Goal: Share content

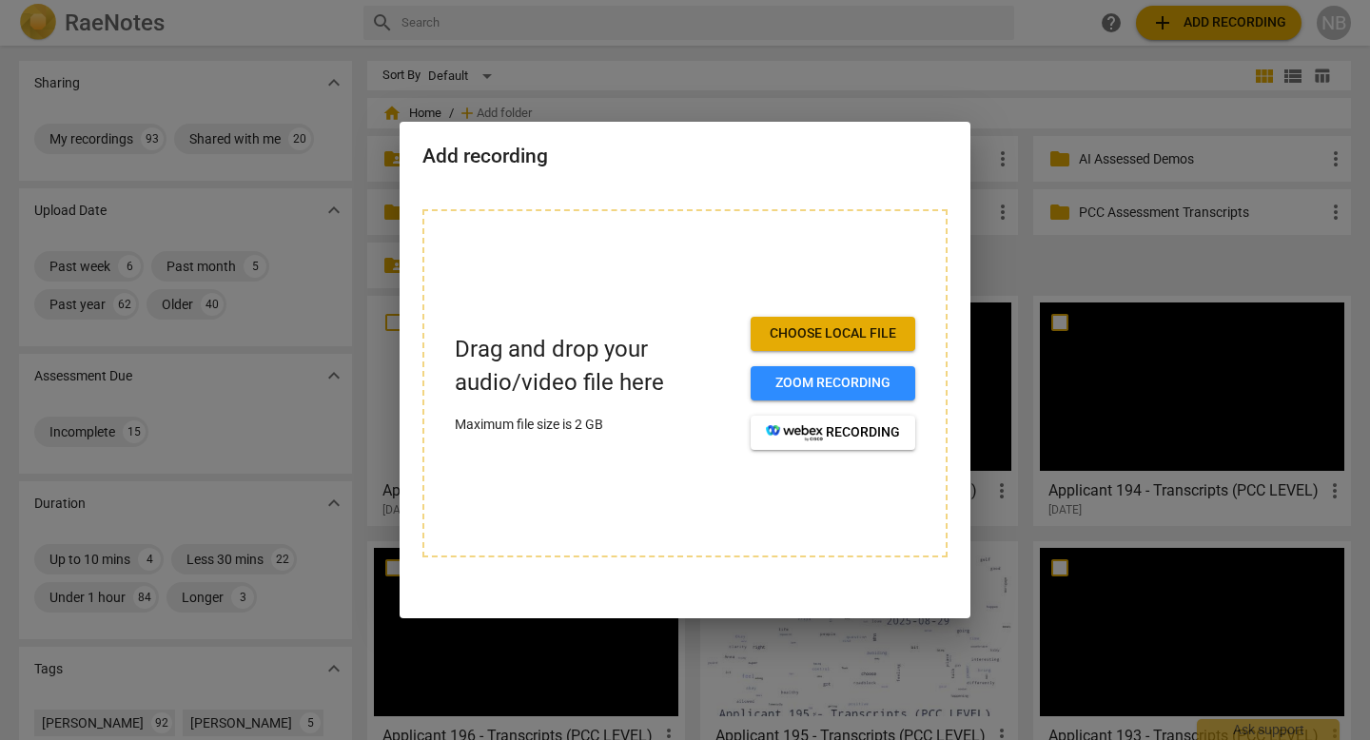
click at [1001, 271] on div at bounding box center [685, 370] width 1370 height 740
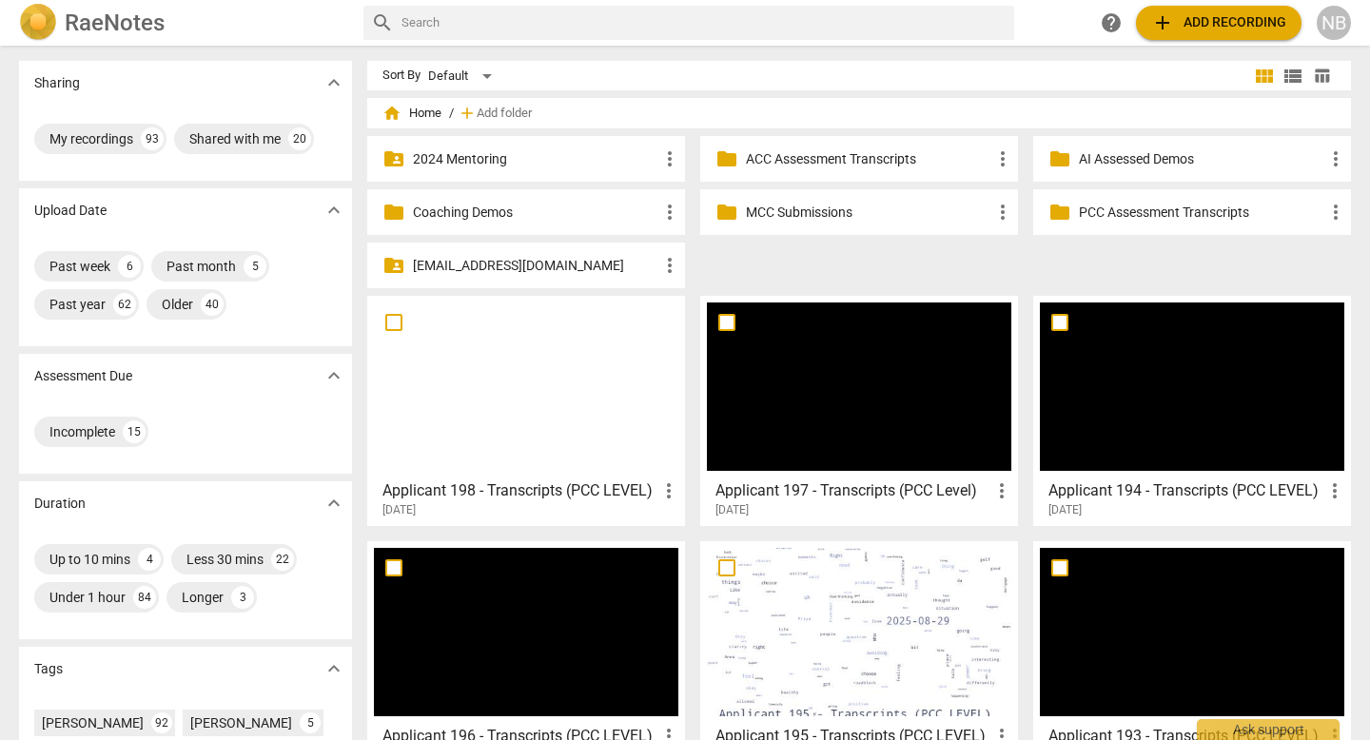
click at [543, 374] on div at bounding box center [526, 386] width 304 height 168
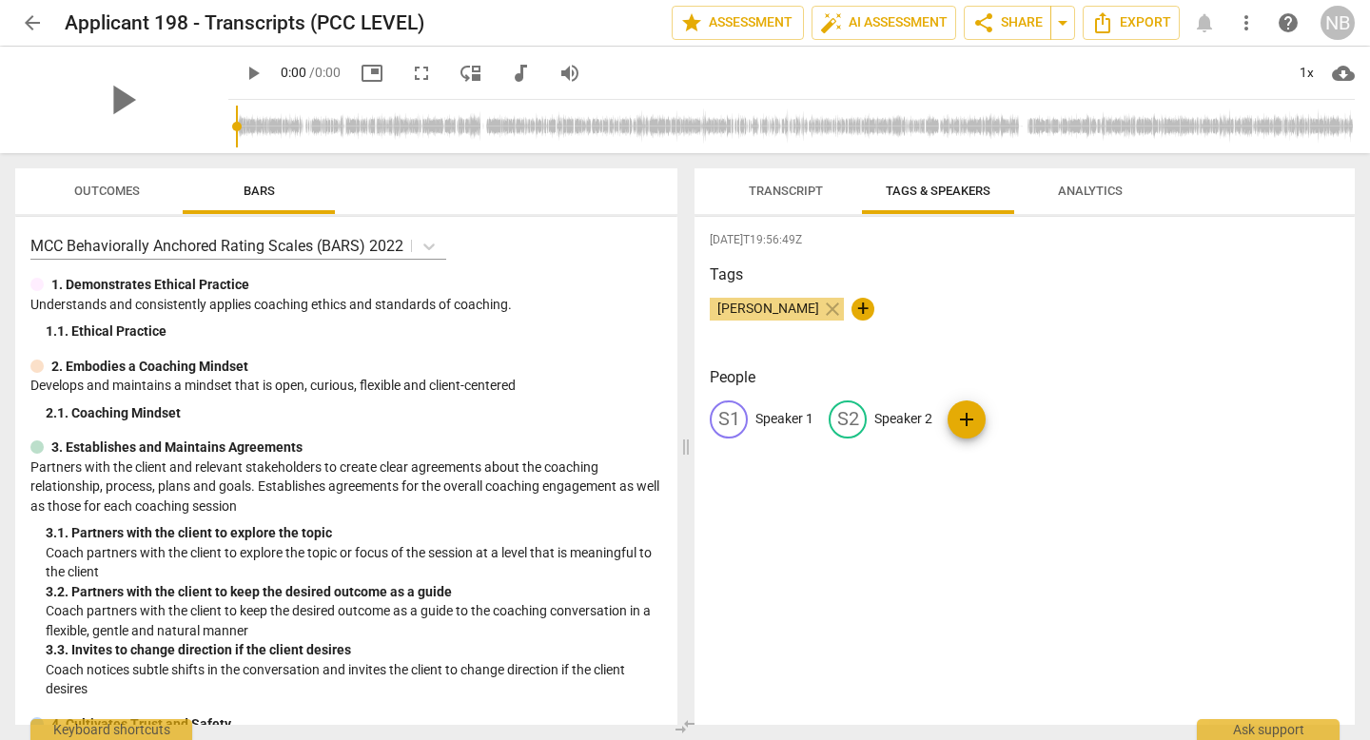
click at [800, 81] on div "play_arrow 0:00 / 0:00 picture_in_picture fullscreen move_down audiotrack volum…" at bounding box center [791, 73] width 1126 height 53
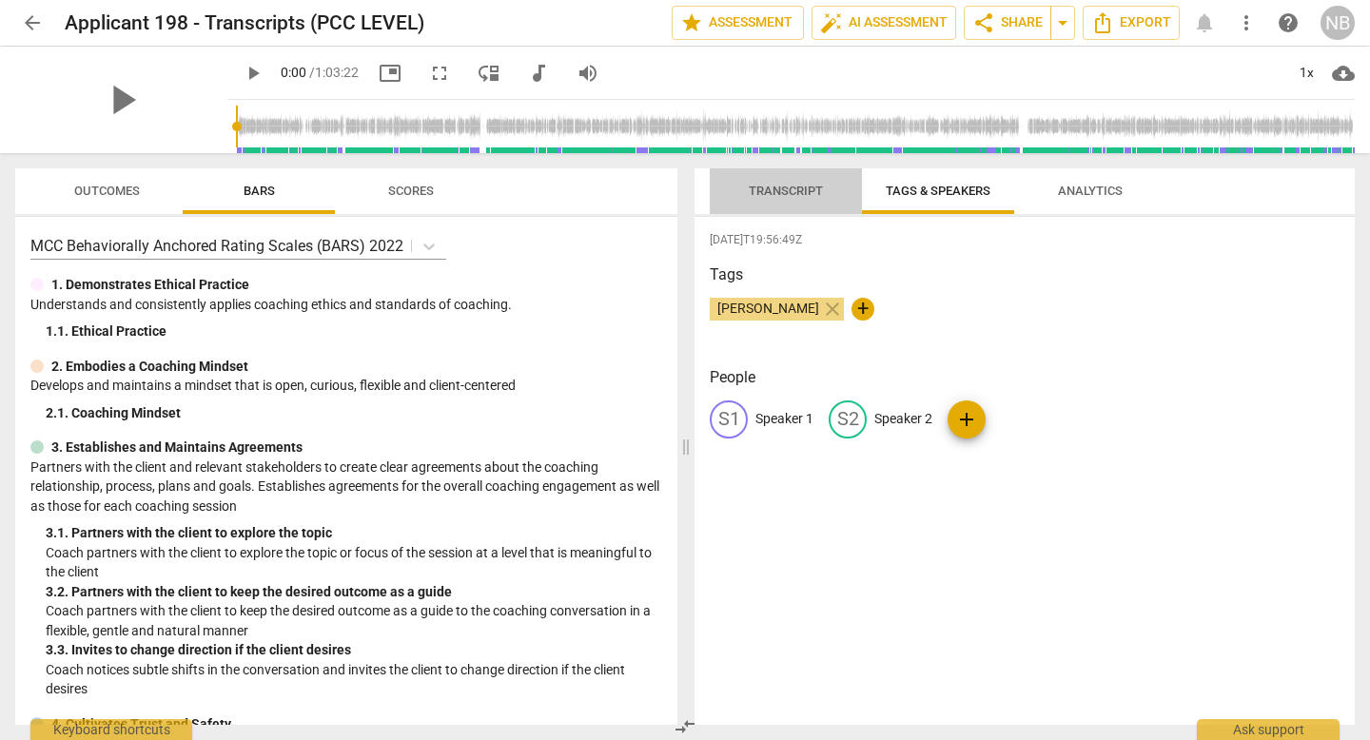
click at [765, 210] on button "Transcript" at bounding box center [786, 191] width 152 height 46
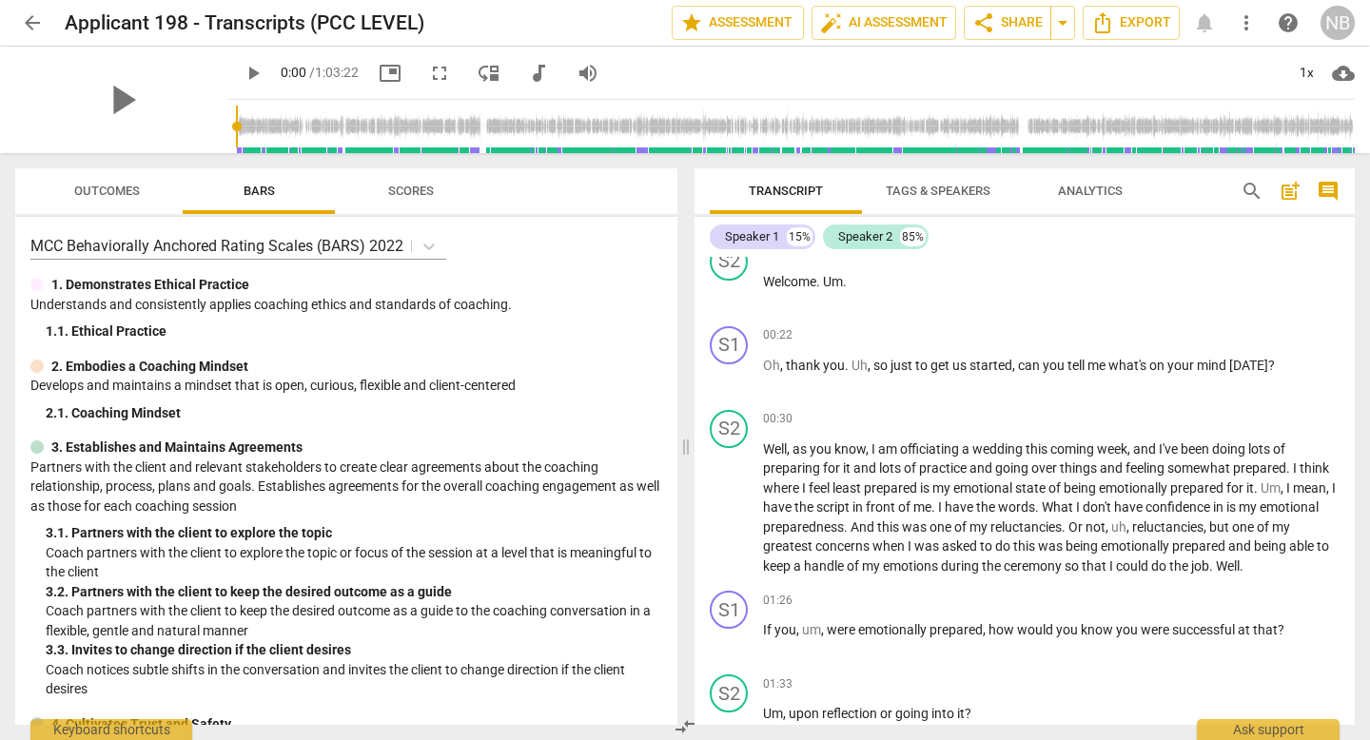
scroll to position [456, 0]
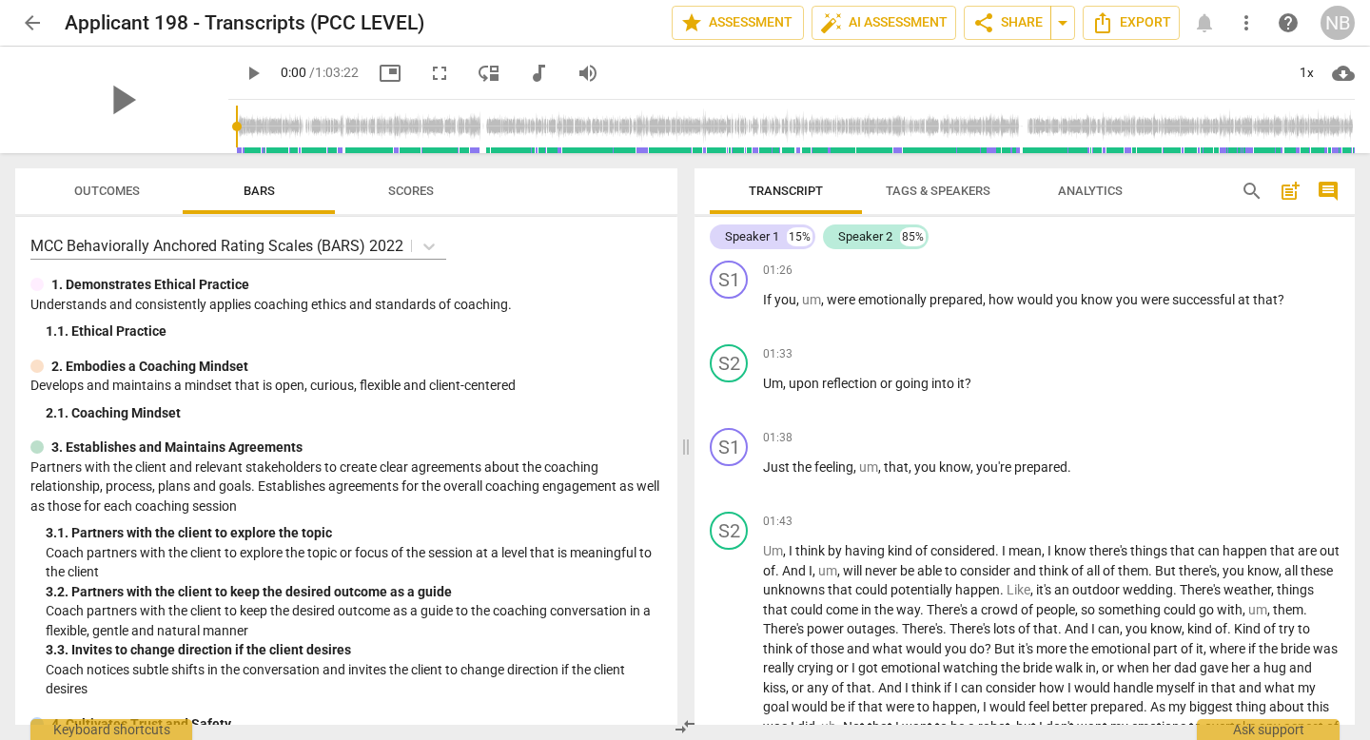
click at [944, 199] on span "Tags & Speakers" at bounding box center [938, 192] width 150 height 26
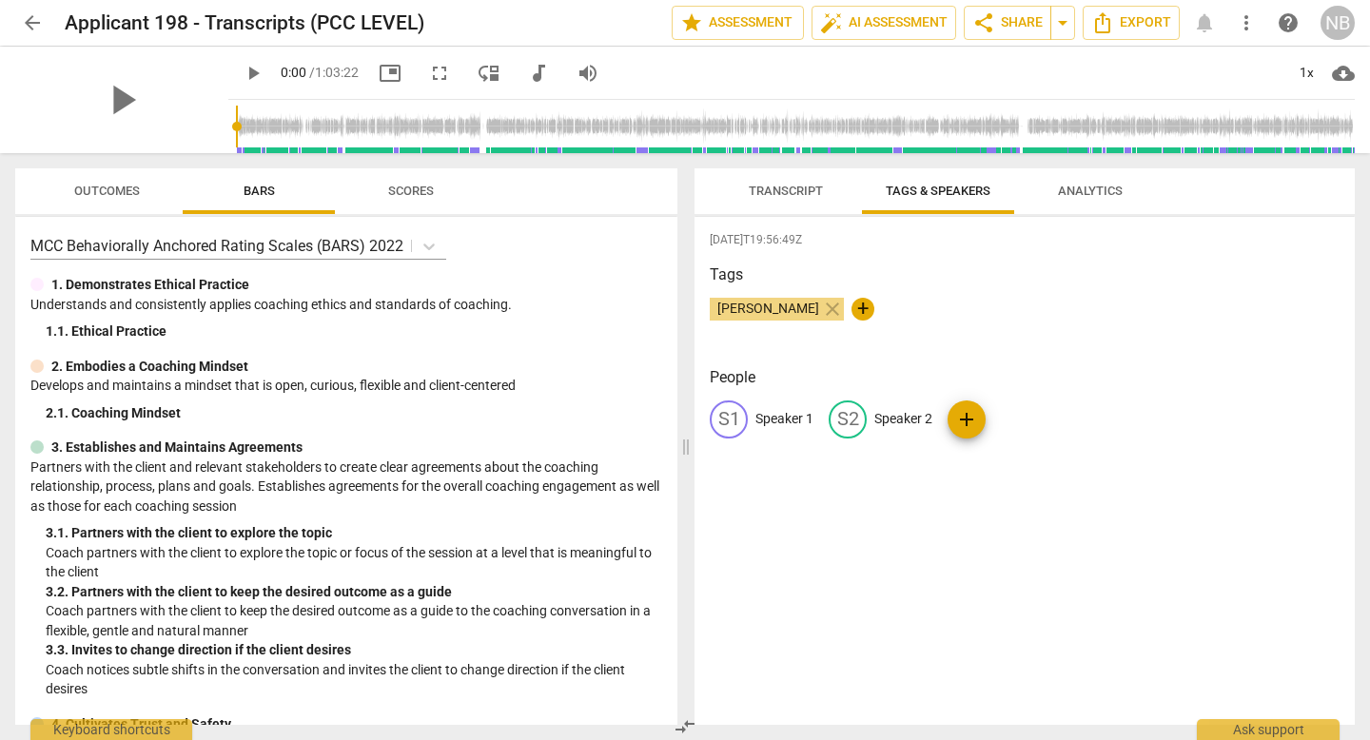
click at [787, 416] on p "Speaker 1" at bounding box center [784, 419] width 58 height 20
type input "Coach"
click at [1012, 423] on p "Speaker 2" at bounding box center [1027, 419] width 58 height 20
type input "Client"
click at [1071, 27] on span "arrow_drop_down" at bounding box center [1062, 22] width 23 height 23
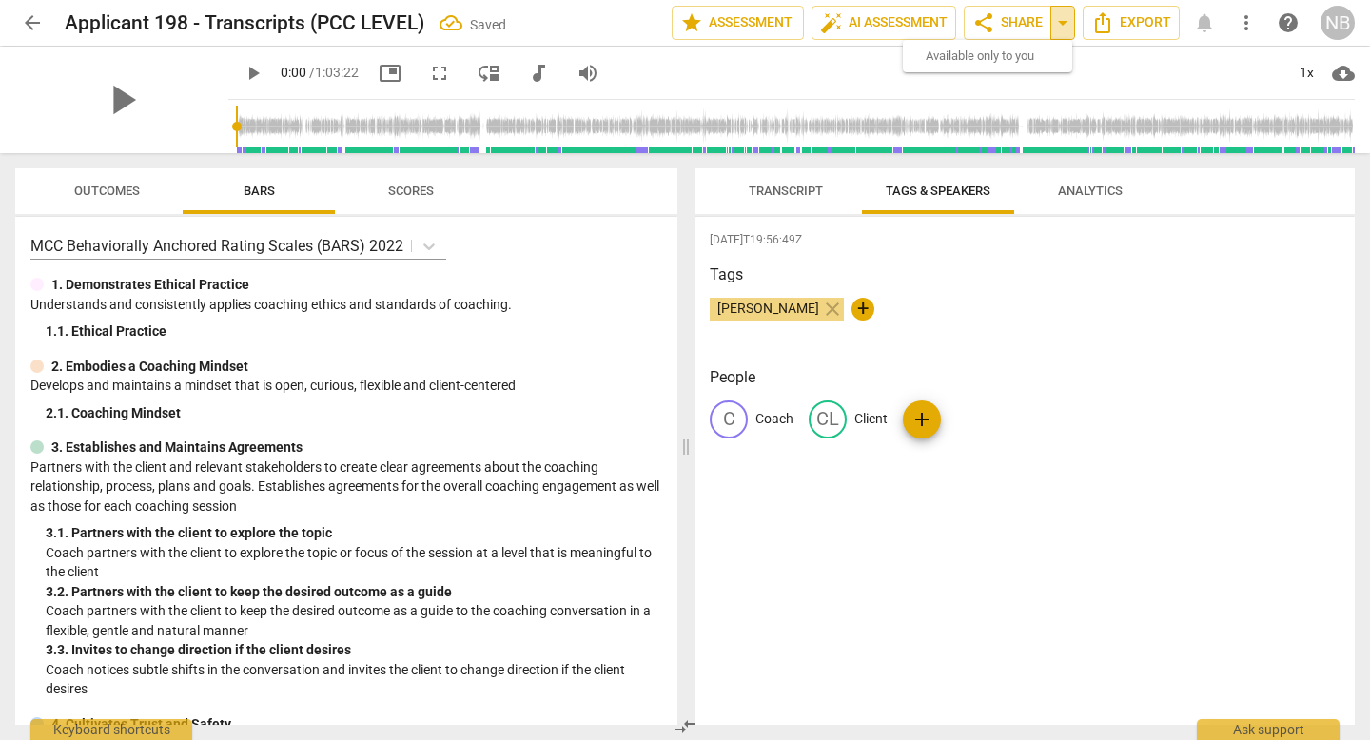
click at [1063, 19] on span "arrow_drop_down" at bounding box center [1062, 22] width 23 height 23
click at [1002, 26] on span "share Share" at bounding box center [1007, 22] width 70 height 23
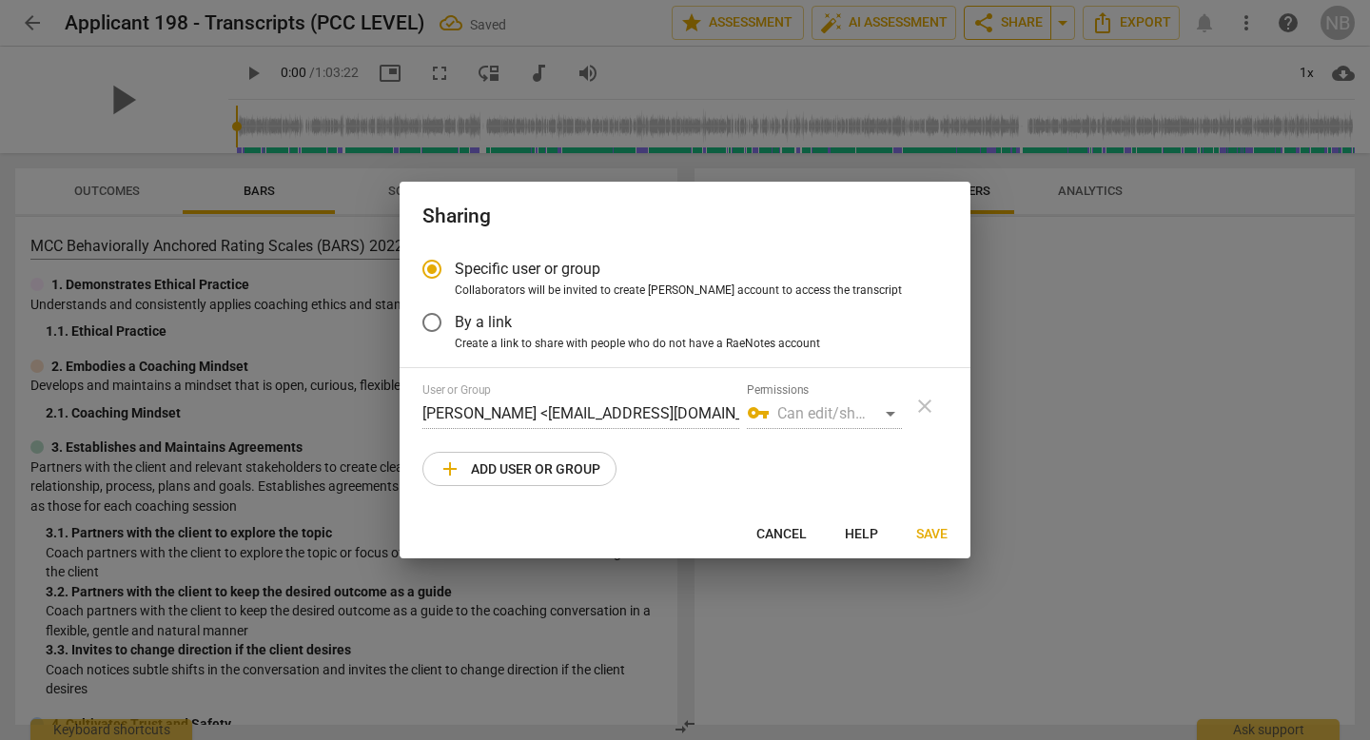
radio input "false"
click at [505, 325] on span "By a link" at bounding box center [483, 322] width 57 height 22
click at [455, 325] on input "By a link" at bounding box center [432, 323] width 46 height 46
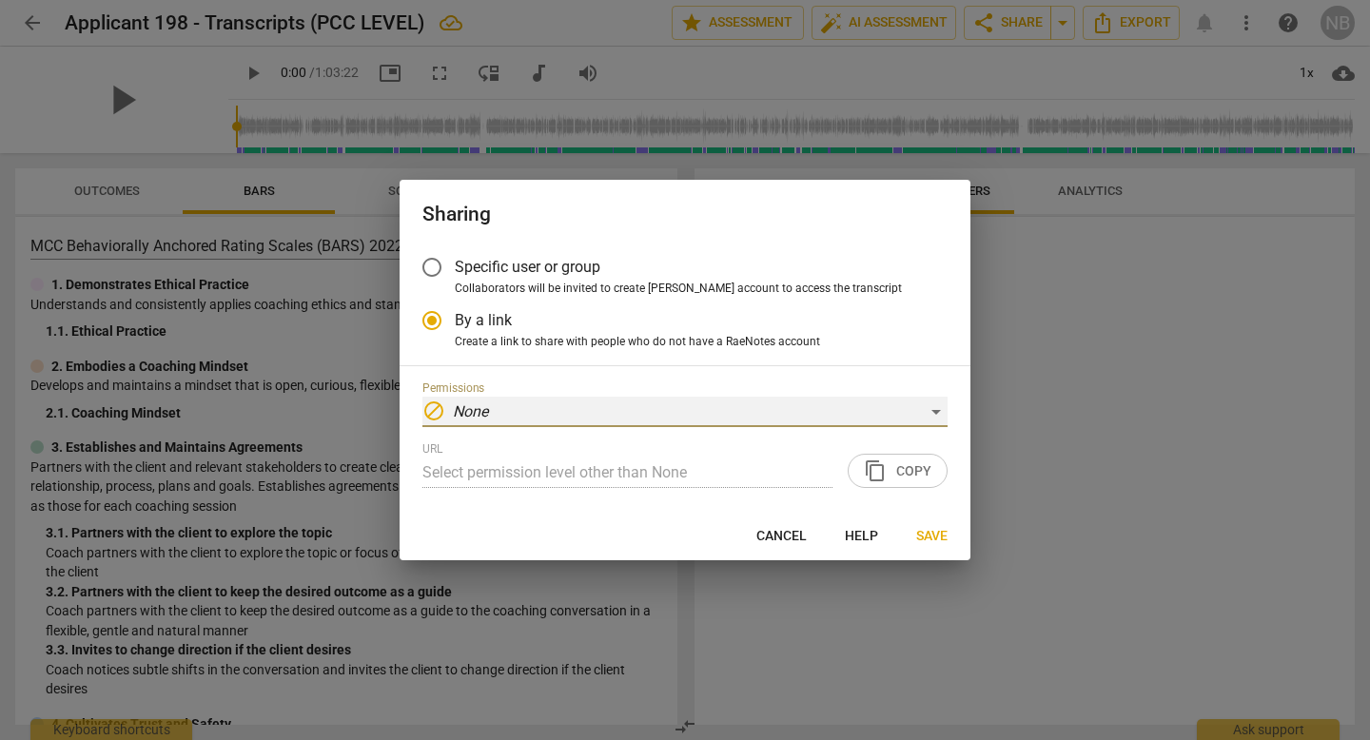
click at [524, 414] on div "block None" at bounding box center [684, 412] width 525 height 30
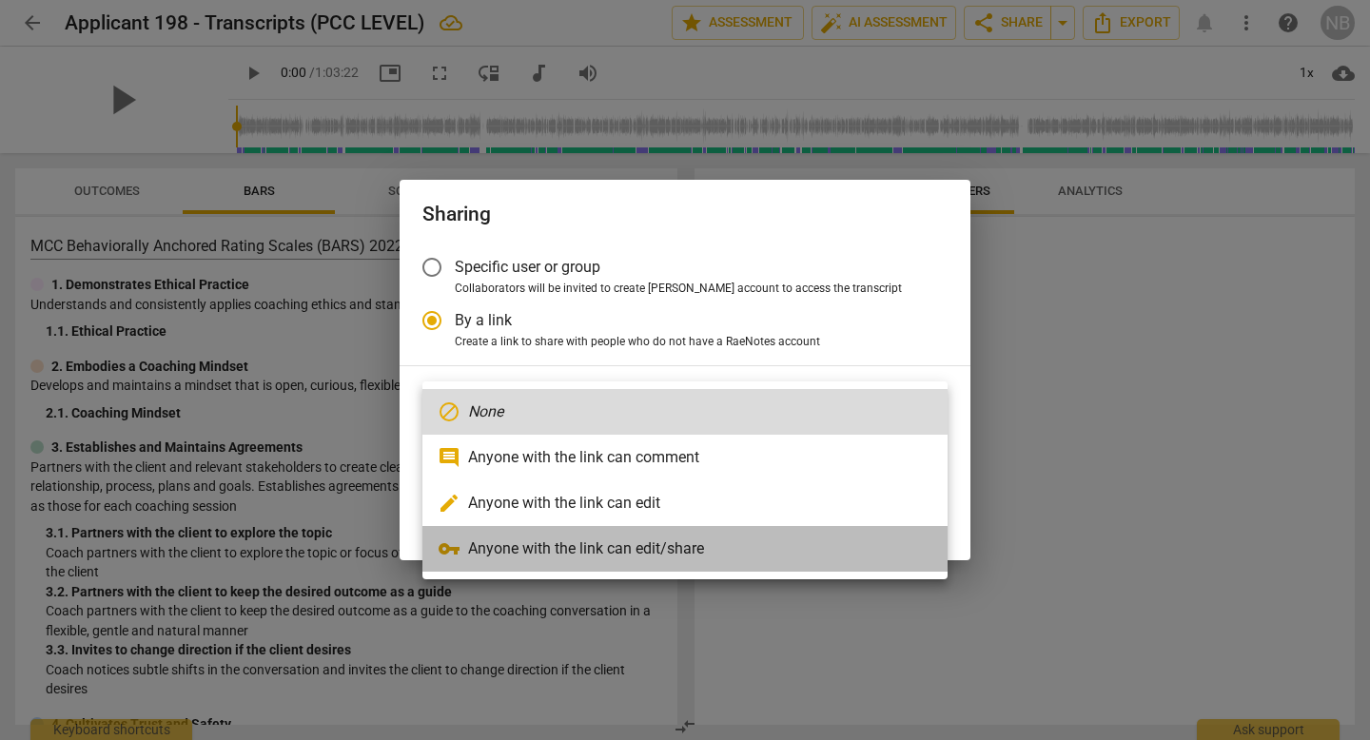
click at [491, 544] on li "vpn_key Anyone with the link can edit/share" at bounding box center [684, 549] width 525 height 46
radio input "false"
type input "[URL][DOMAIN_NAME]"
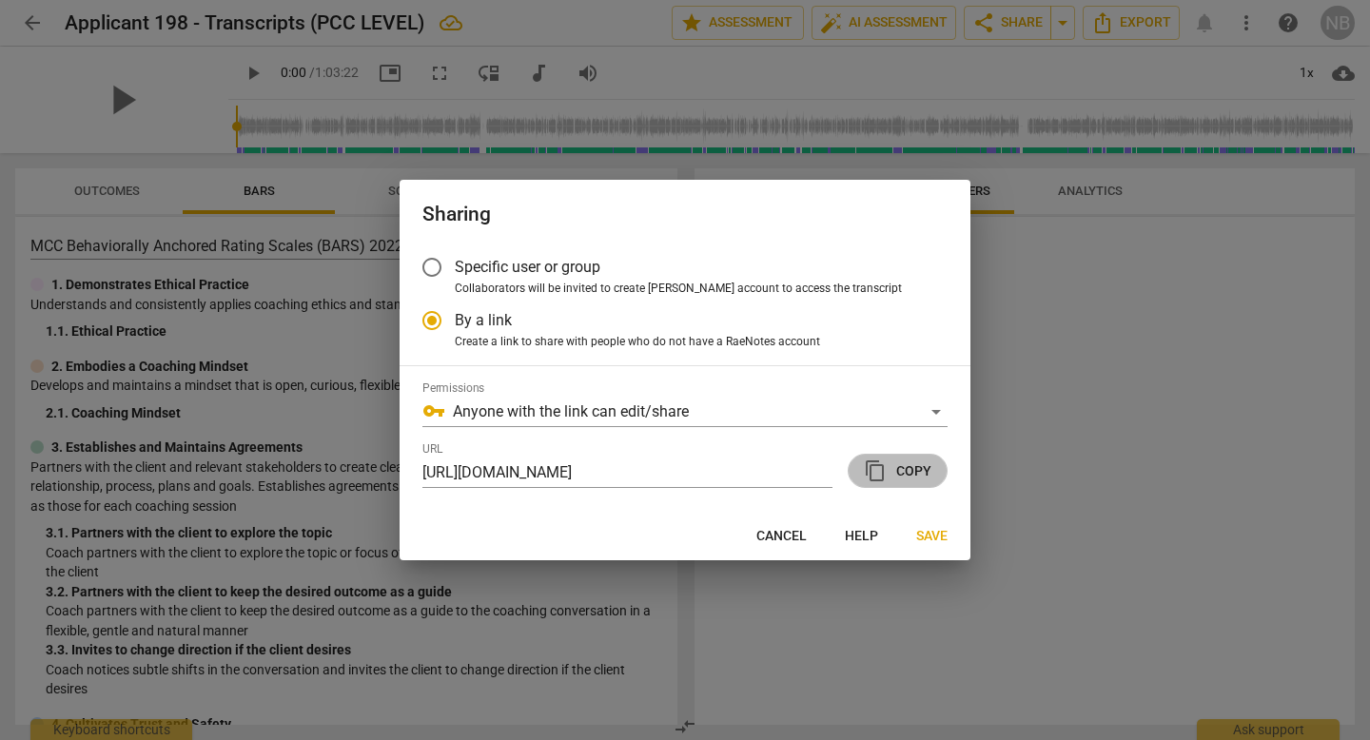
click at [898, 473] on span "content_copy Copy" at bounding box center [898, 470] width 68 height 23
